Goal: Task Accomplishment & Management: Use online tool/utility

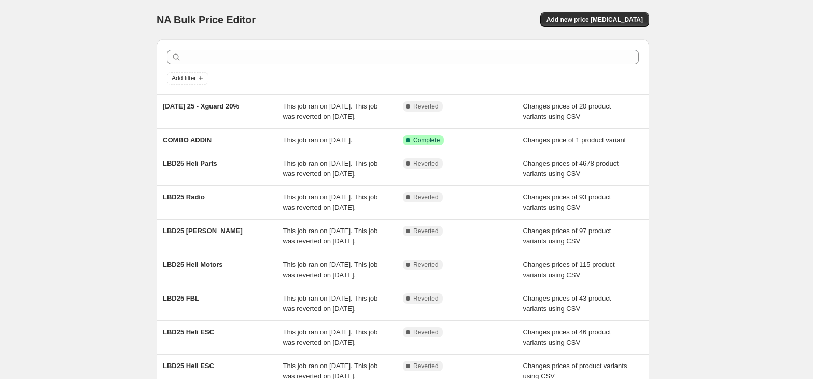
click at [745, 215] on div "NA Bulk Price Editor. This page is ready NA Bulk Price Editor Add new price [ME…" at bounding box center [403, 262] width 806 height 524
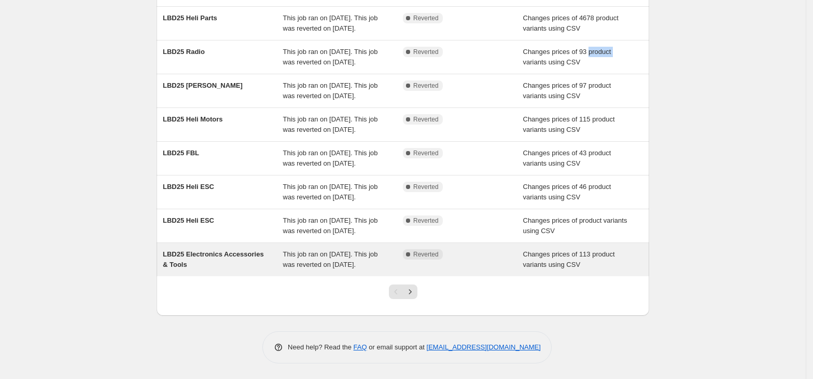
scroll to position [241, 0]
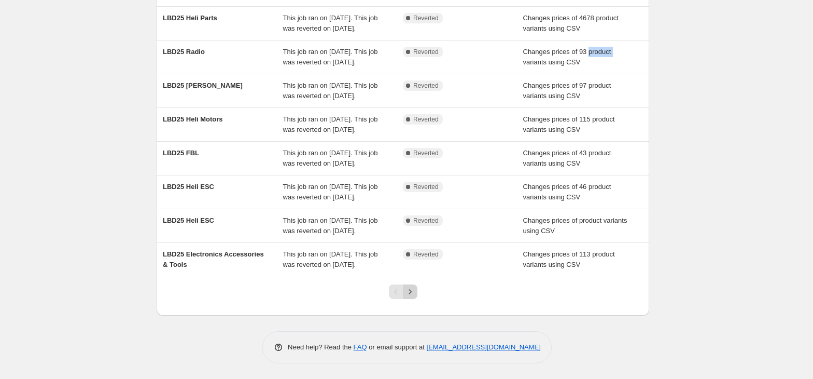
click at [418, 291] on button "Next" at bounding box center [410, 291] width 15 height 15
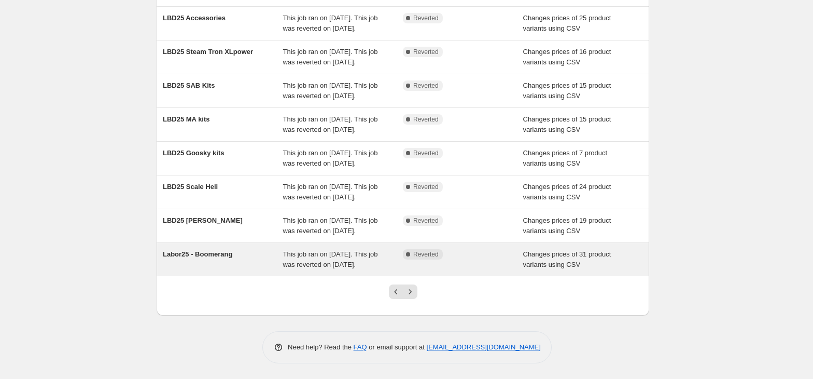
scroll to position [0, 0]
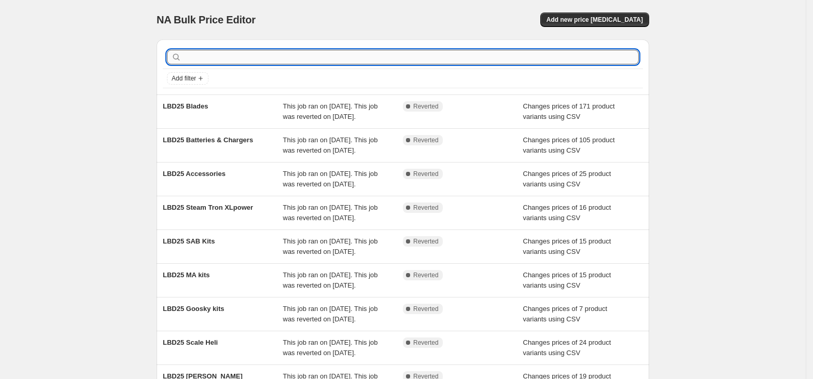
click at [235, 60] on input "text" at bounding box center [411, 57] width 455 height 15
type input "combo"
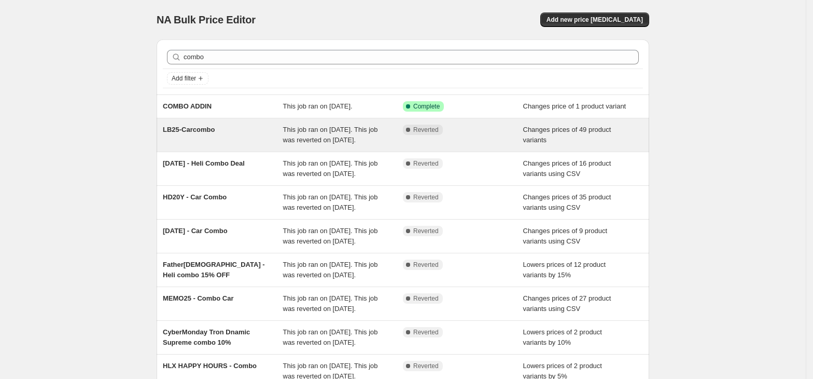
click at [429, 145] on div "Complete Reverted" at bounding box center [463, 134] width 120 height 21
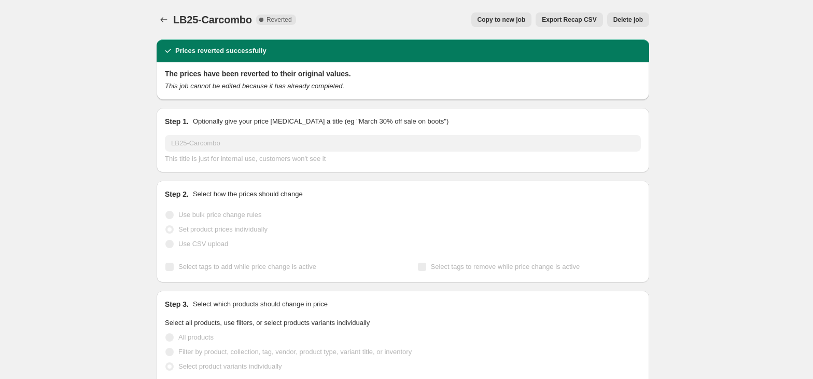
click at [509, 20] on span "Copy to new job" at bounding box center [502, 20] width 48 height 8
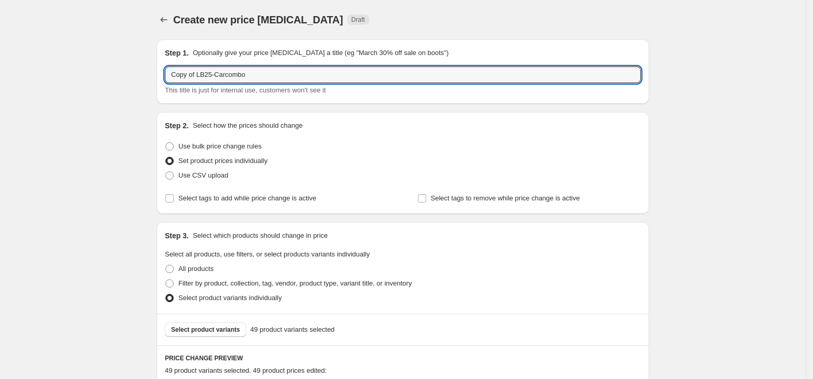
drag, startPoint x: 217, startPoint y: 75, endPoint x: 142, endPoint y: 79, distance: 74.8
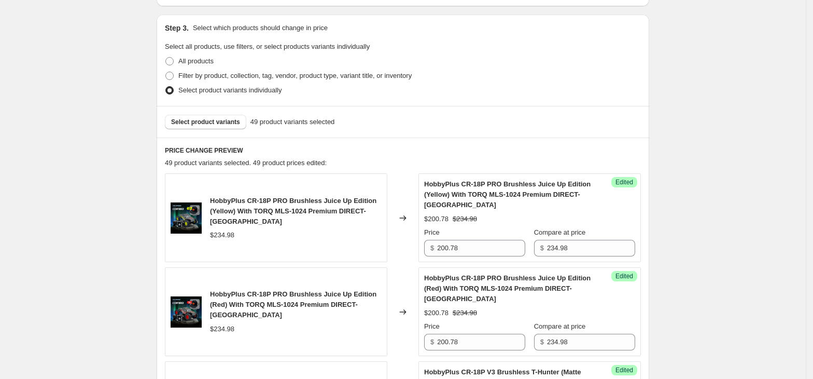
type input "BAU - Carcombo"
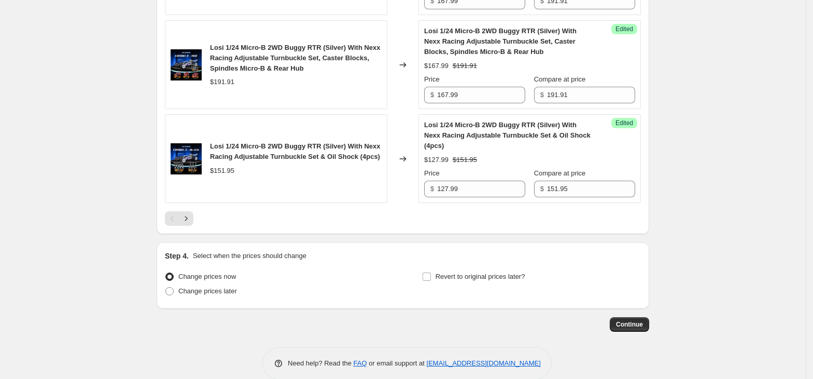
scroll to position [2072, 0]
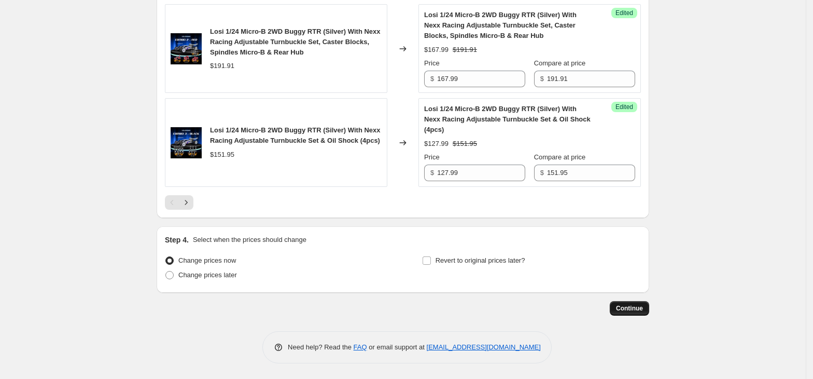
click at [635, 306] on span "Continue" at bounding box center [629, 308] width 27 height 8
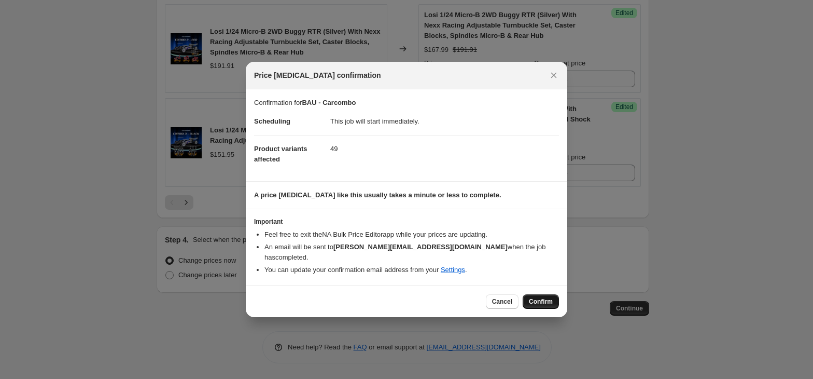
click at [544, 297] on span "Confirm" at bounding box center [541, 301] width 24 height 8
